Goal: Information Seeking & Learning: Learn about a topic

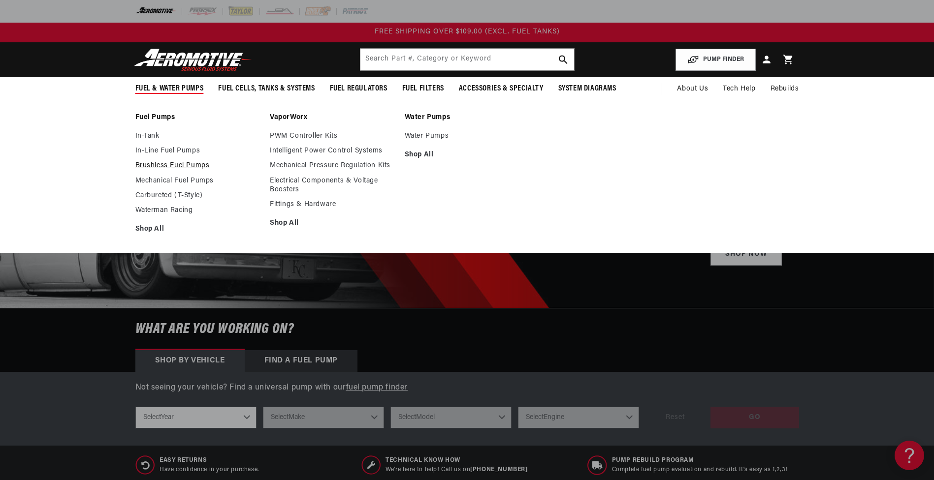
click at [163, 165] on link "Brushless Fuel Pumps" at bounding box center [197, 165] width 125 height 9
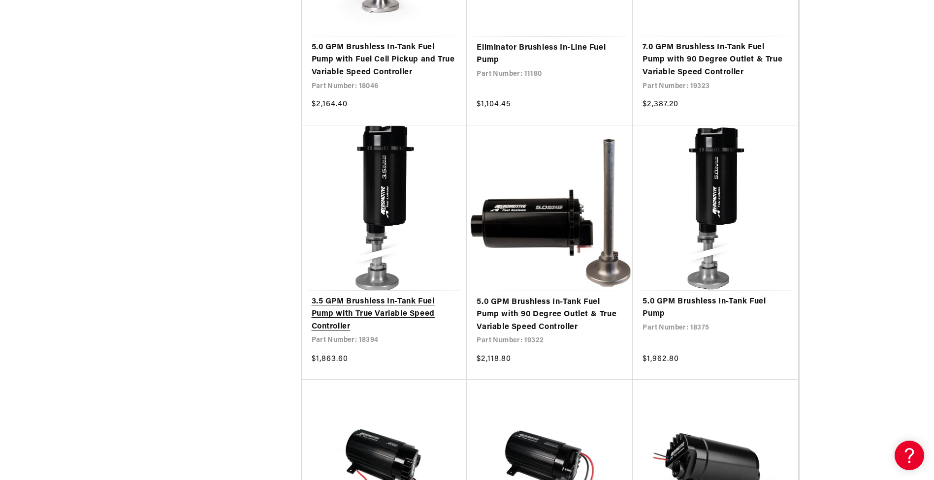
scroll to position [1674, 0]
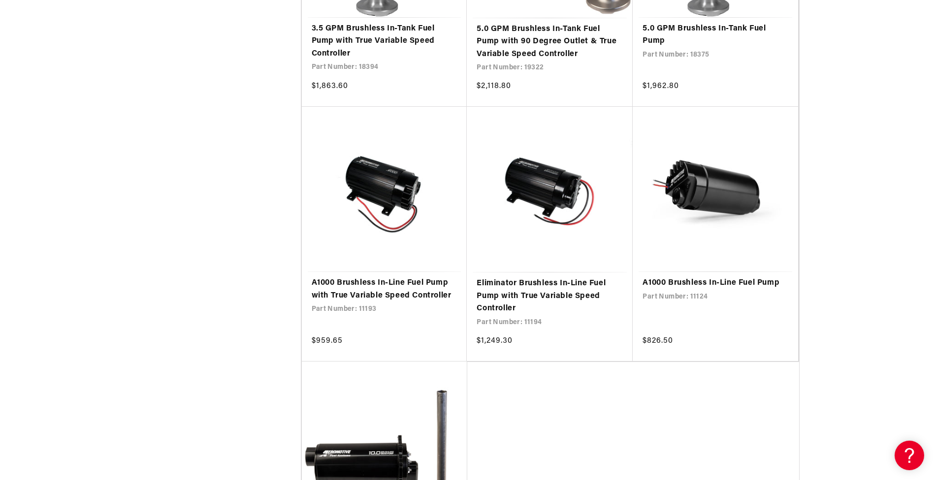
scroll to position [1920, 0]
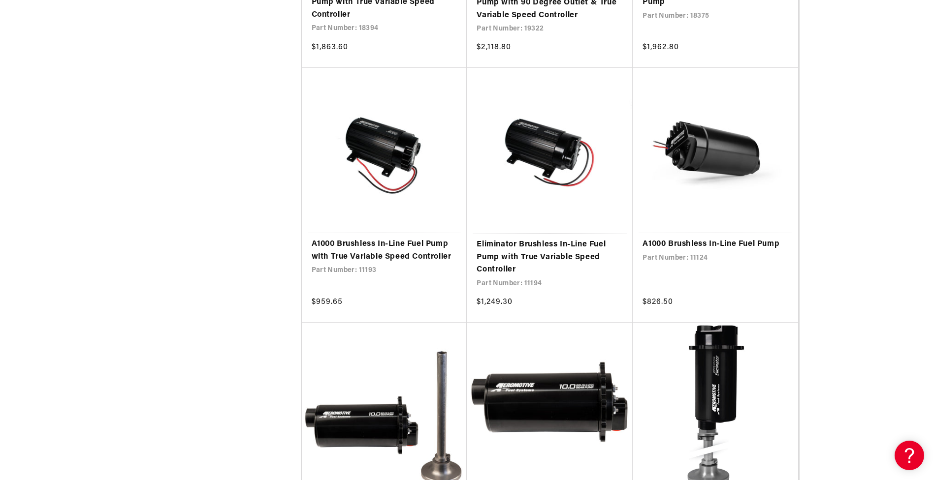
scroll to position [2117, 0]
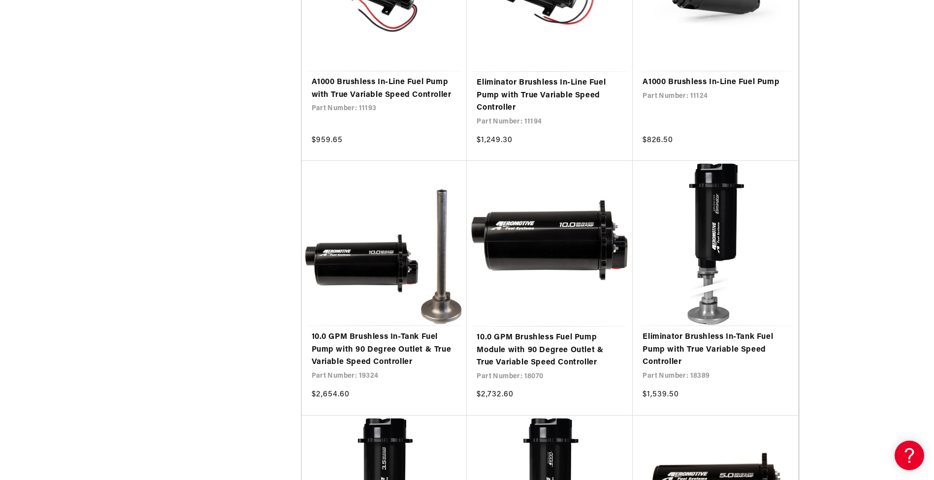
click at [853, 344] on div "Filter By Filter By Filter and sort Stock 0 selected Reset In stock (59)" at bounding box center [467, 292] width 934 height 4419
click at [857, 337] on div "Filter By Filter By Filter and sort Stock 0 selected Reset In stock (59)" at bounding box center [467, 292] width 934 height 4419
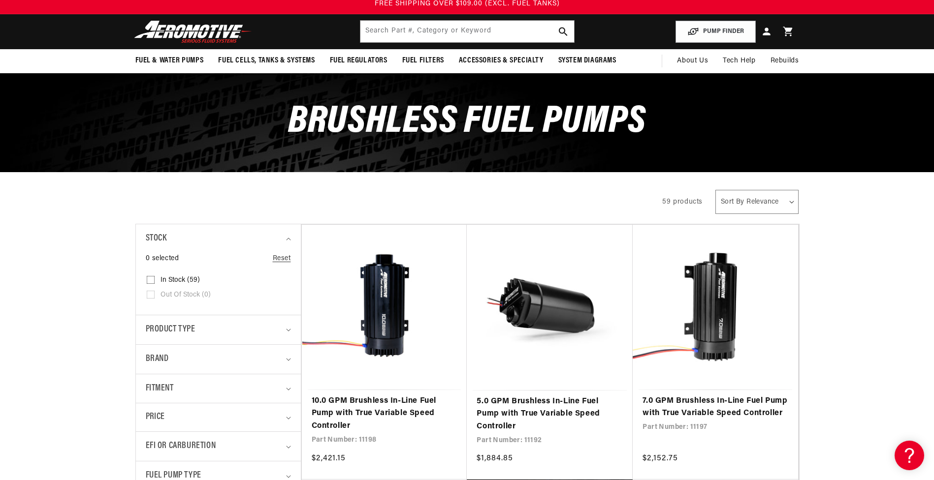
scroll to position [0, 0]
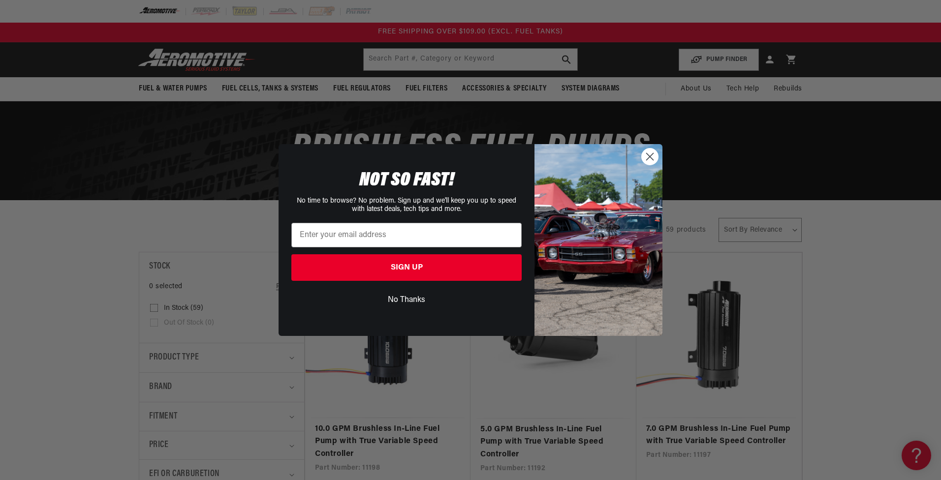
click at [645, 155] on circle "Close dialog" at bounding box center [650, 157] width 16 height 16
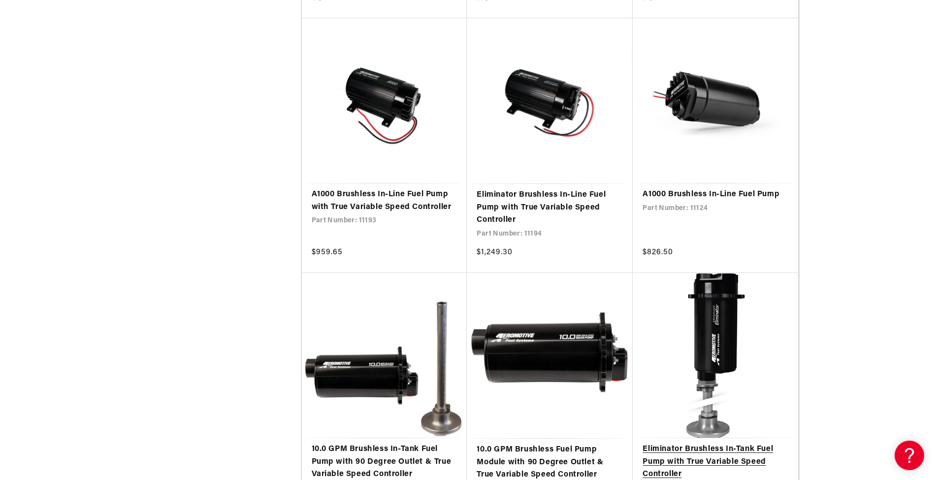
scroll to position [2018, 0]
